Goal: Transaction & Acquisition: Purchase product/service

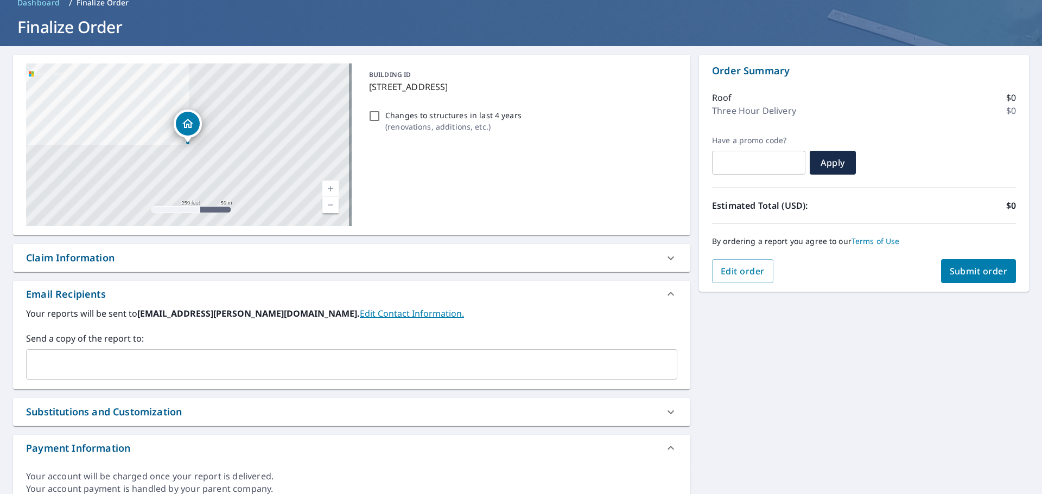
scroll to position [101, 0]
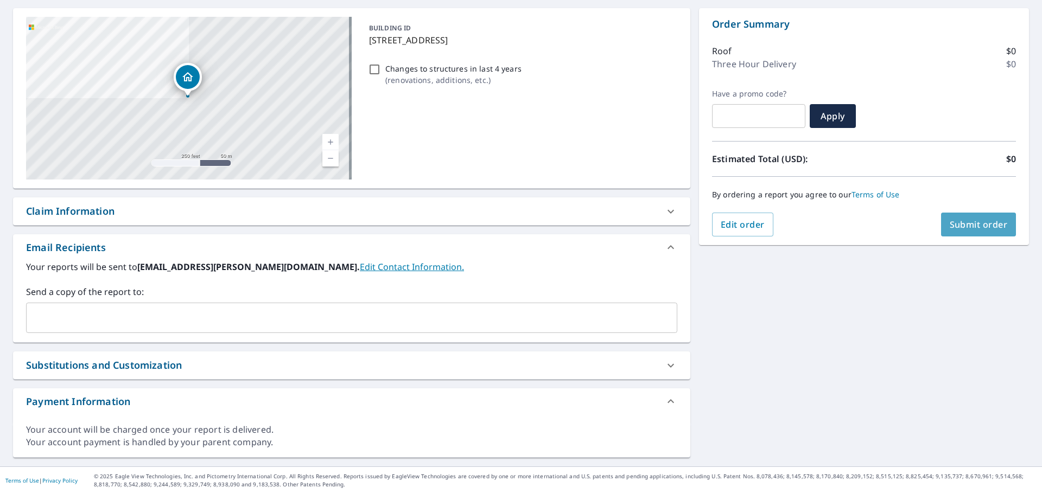
click at [966, 222] on span "Submit order" at bounding box center [979, 225] width 58 height 12
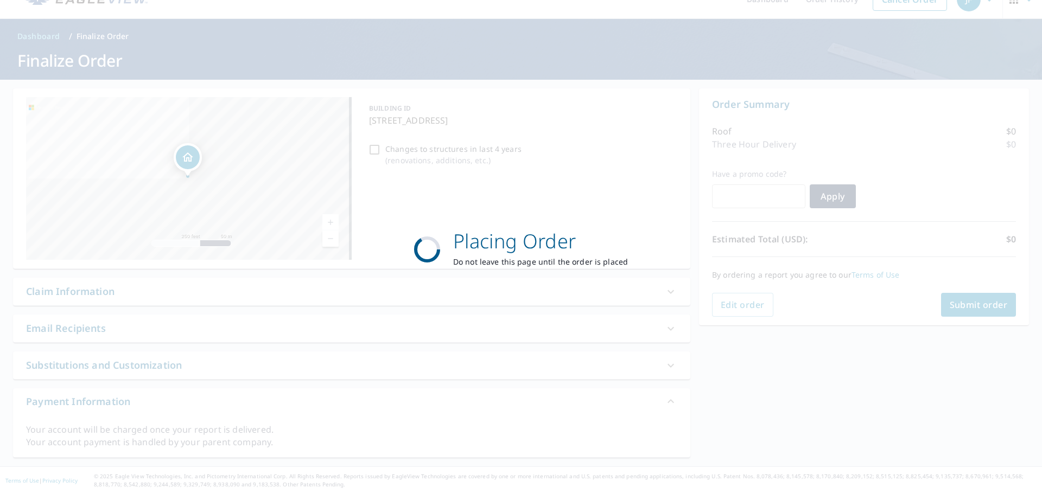
scroll to position [21, 0]
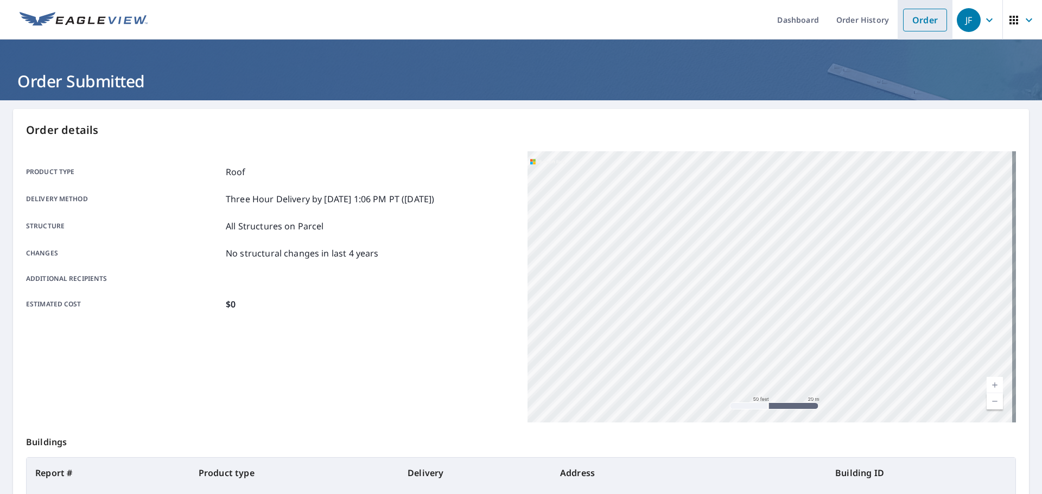
click at [915, 30] on link "Order" at bounding box center [925, 20] width 44 height 23
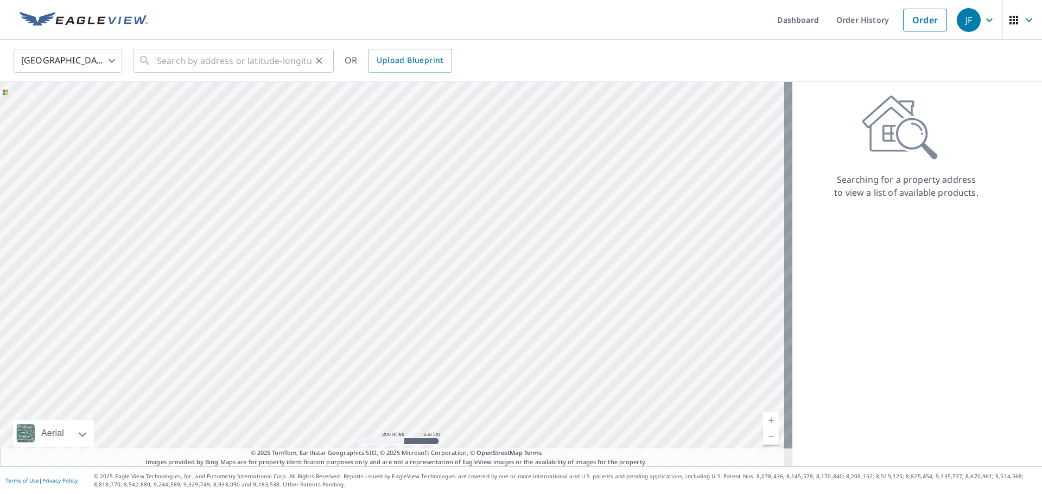
click at [317, 67] on button "Clear" at bounding box center [318, 60] width 15 height 15
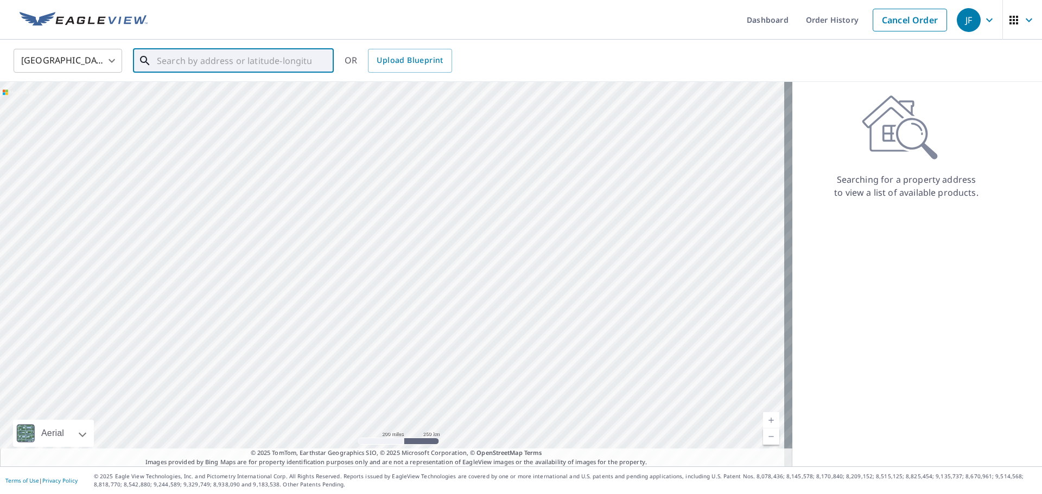
click at [228, 59] on input "text" at bounding box center [234, 61] width 155 height 30
drag, startPoint x: 306, startPoint y: 274, endPoint x: 384, endPoint y: 270, distance: 77.7
click at [384, 270] on div at bounding box center [396, 274] width 792 height 385
click at [344, 240] on div at bounding box center [396, 274] width 792 height 385
drag, startPoint x: 240, startPoint y: 222, endPoint x: 249, endPoint y: 258, distance: 36.5
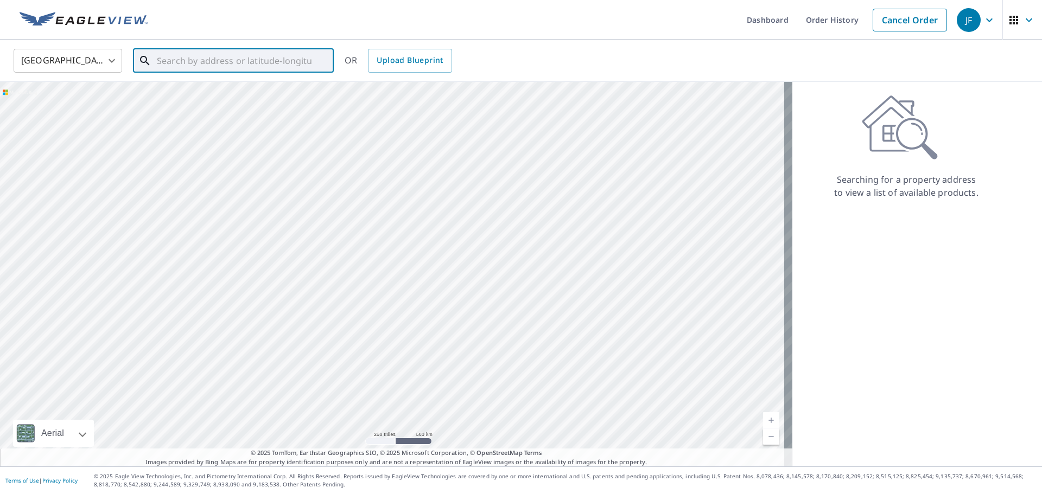
click at [249, 258] on div at bounding box center [396, 274] width 792 height 385
drag, startPoint x: 230, startPoint y: 266, endPoint x: 282, endPoint y: 276, distance: 53.5
click at [282, 276] on div at bounding box center [396, 274] width 792 height 385
drag, startPoint x: 343, startPoint y: 272, endPoint x: 360, endPoint y: 222, distance: 52.5
click at [360, 222] on div at bounding box center [396, 274] width 792 height 385
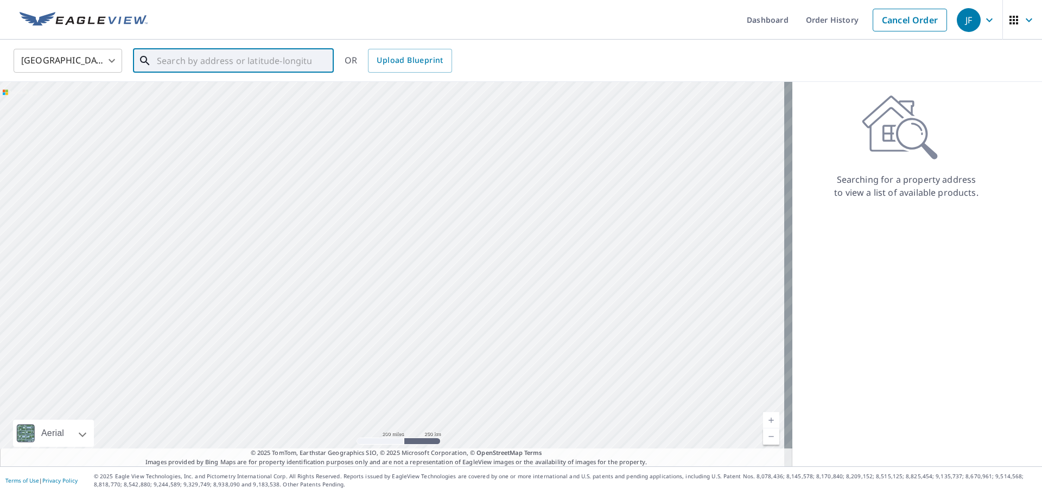
drag, startPoint x: 474, startPoint y: 272, endPoint x: 474, endPoint y: 254, distance: 17.9
click at [474, 254] on div at bounding box center [396, 274] width 792 height 385
